Goal: Transaction & Acquisition: Purchase product/service

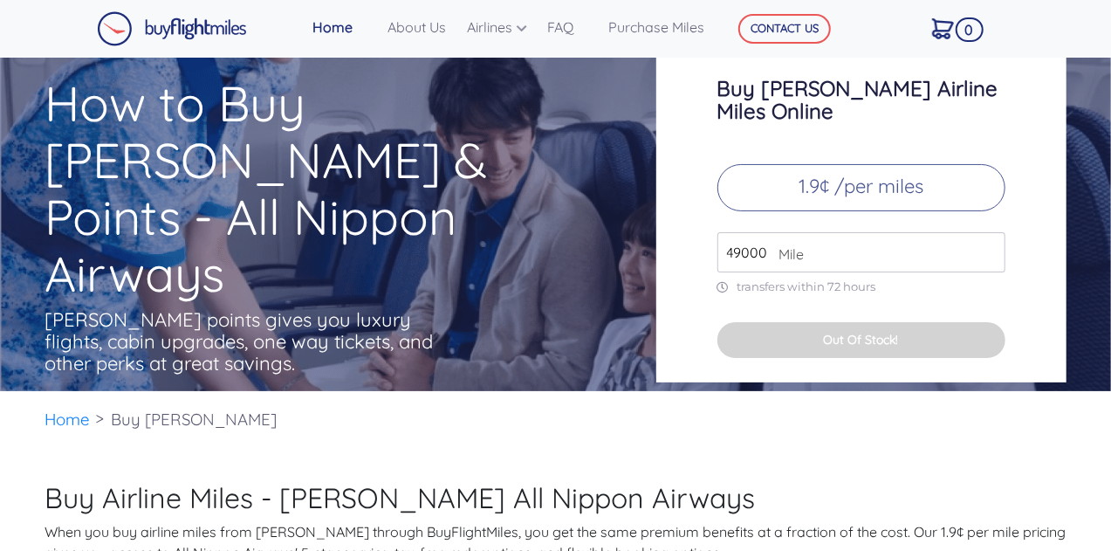
click at [871, 332] on button "Out Of Stock!" at bounding box center [861, 340] width 288 height 36
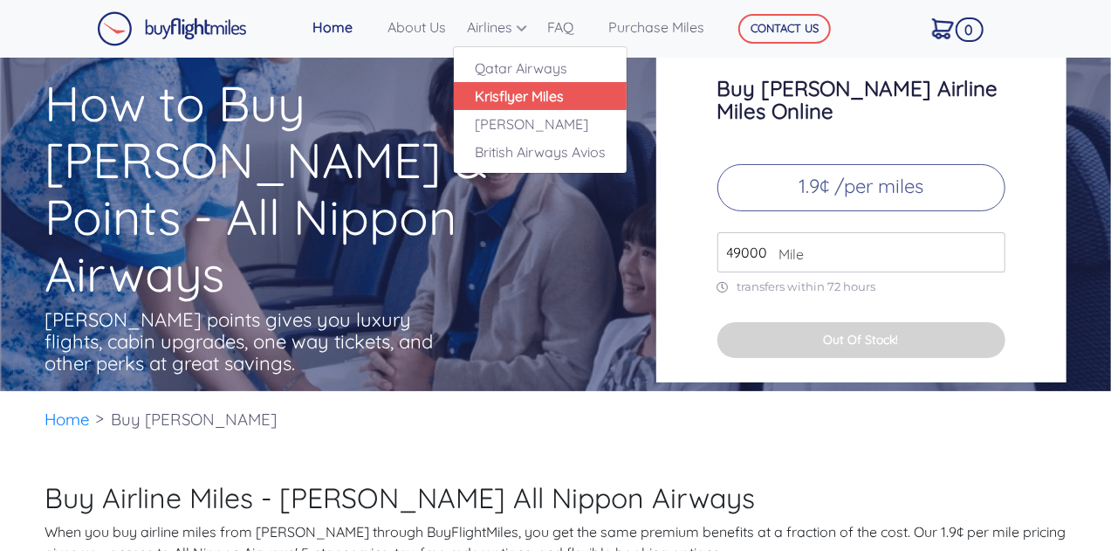
click at [524, 93] on link "Krisflyer Miles" at bounding box center [540, 96] width 173 height 28
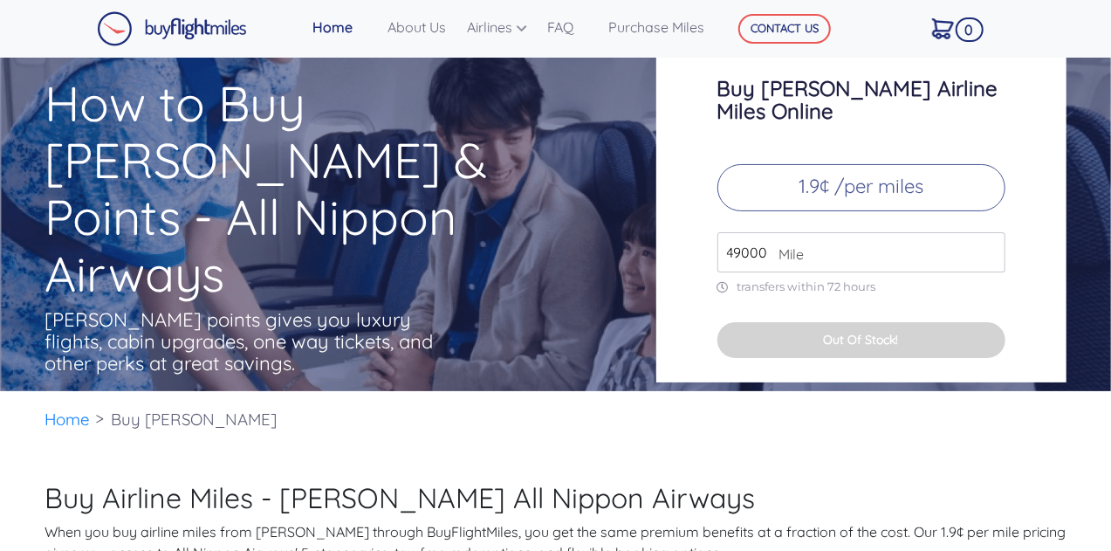
click at [323, 37] on link "Home" at bounding box center [342, 27] width 75 height 35
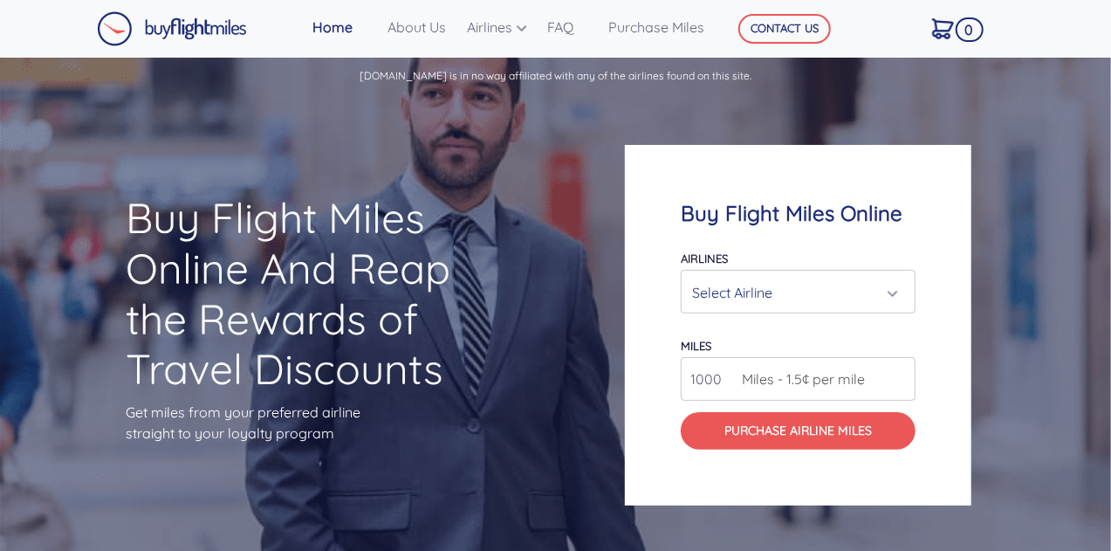
click at [750, 300] on div "Select Airline" at bounding box center [793, 292] width 202 height 33
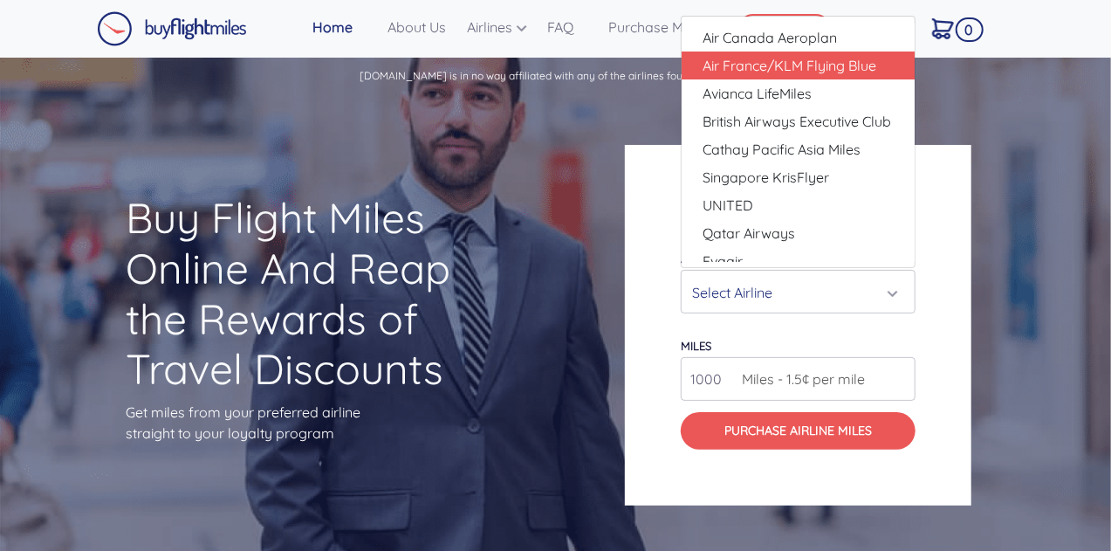
click at [855, 62] on span "Air France/KLM Flying Blue" at bounding box center [789, 65] width 174 height 21
select select "Air France/KLM Flying Blue"
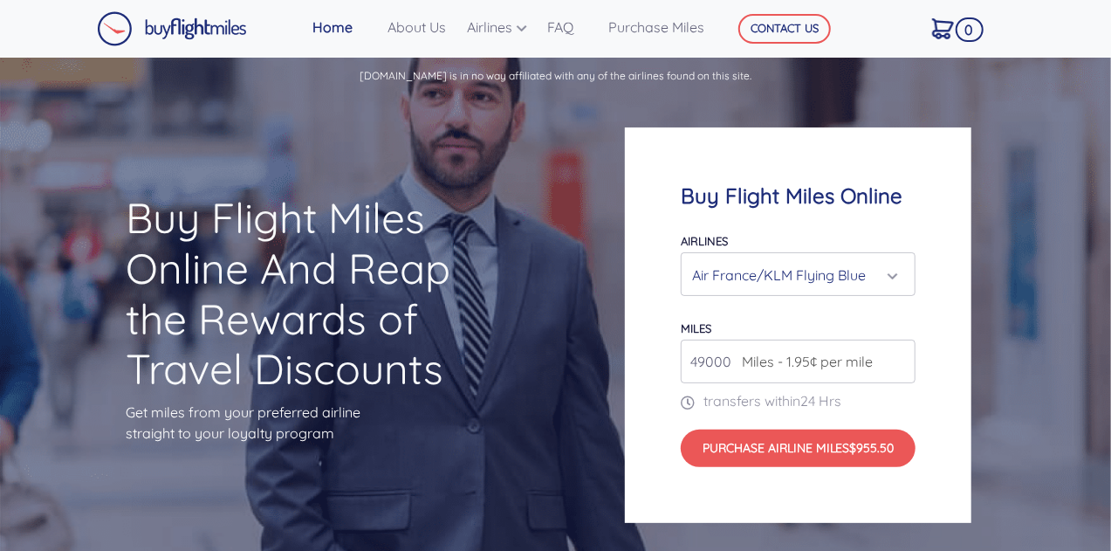
click at [709, 368] on input "49000" at bounding box center [798, 361] width 235 height 44
type input "500000"
click at [797, 311] on form "Airlines Air Canada Aeroplan Air France/KLM Flying Blue Avianca LifeMiles Briti…" at bounding box center [798, 347] width 235 height 237
click at [719, 276] on div "Air France/KLM Flying Blue" at bounding box center [793, 274] width 202 height 33
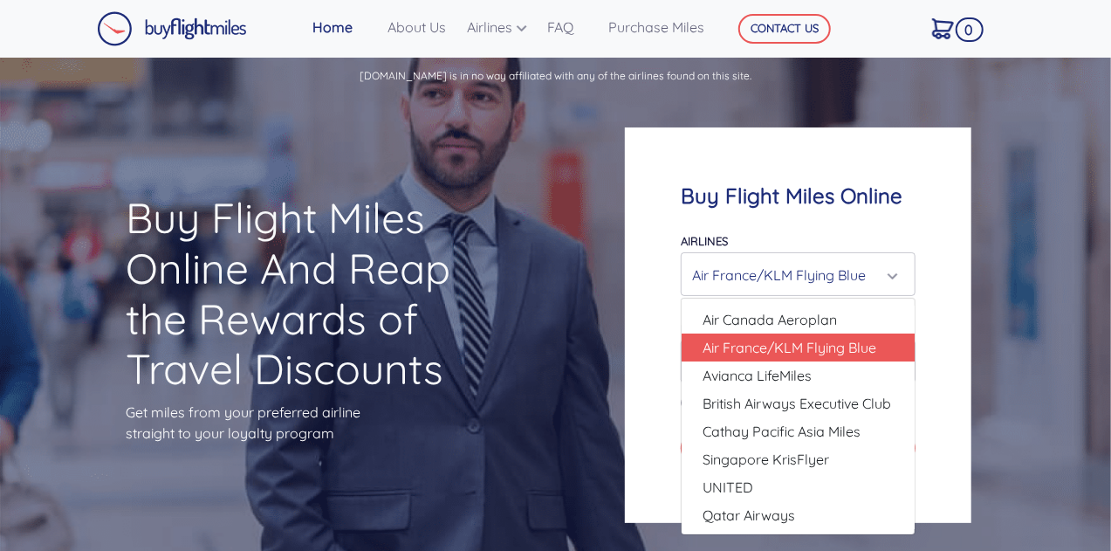
click at [876, 156] on div "Buy Flight Miles Online Airlines Air Canada Aeroplan Air France/KLM Flying Blue…" at bounding box center [798, 324] width 346 height 395
